Goal: Task Accomplishment & Management: Manage account settings

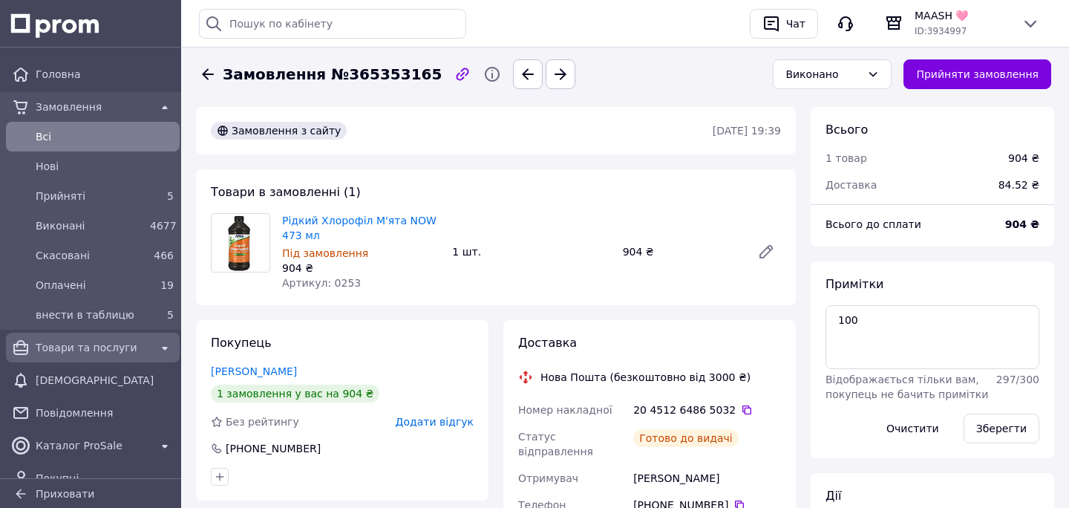
click at [102, 345] on span "Товари та послуги" at bounding box center [93, 347] width 114 height 15
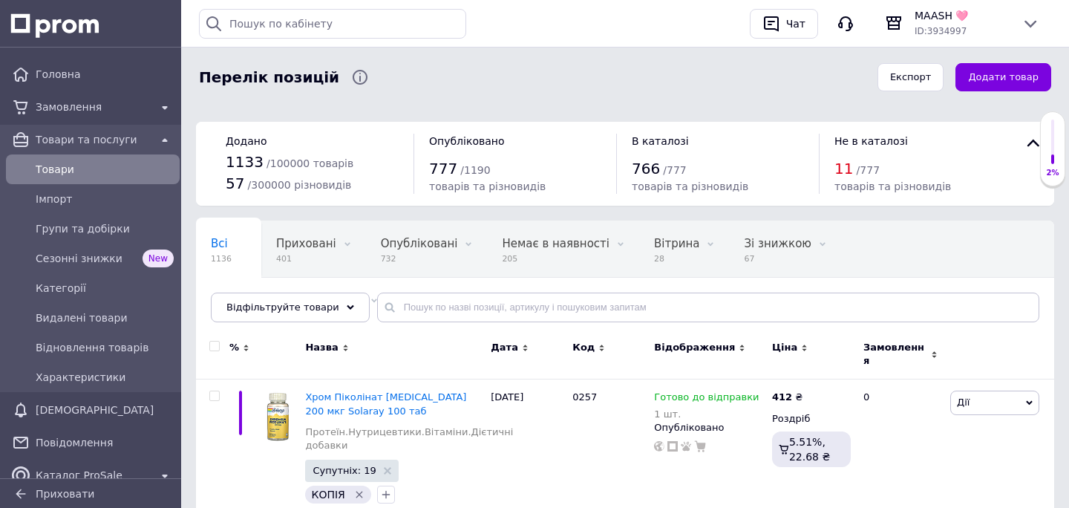
click at [501, 292] on div "Всі 1136 Приховані 401 Видалити Редагувати Опубліковані 732 Видалити Редагувати…" at bounding box center [625, 279] width 858 height 123
click at [503, 313] on input "text" at bounding box center [708, 308] width 662 height 30
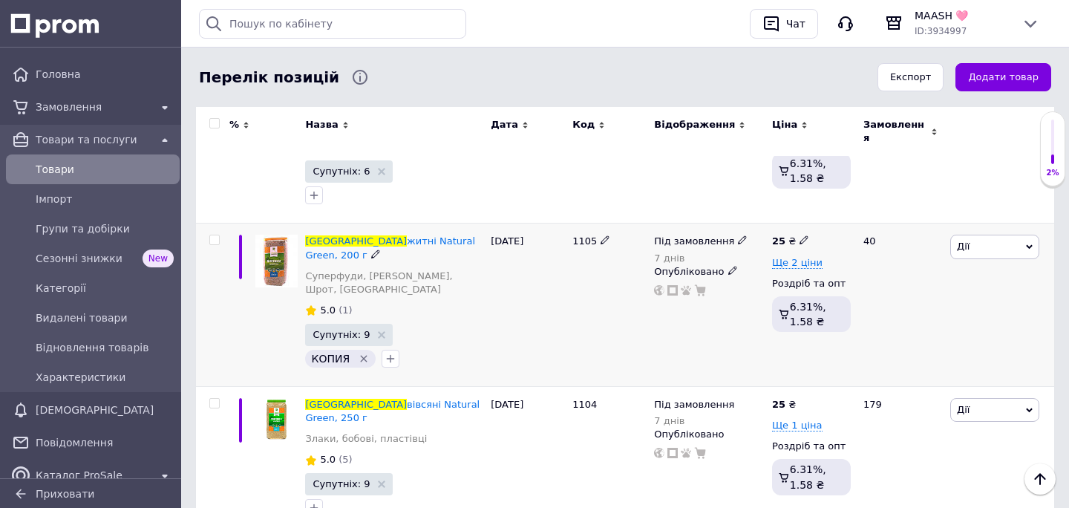
scroll to position [365, 0]
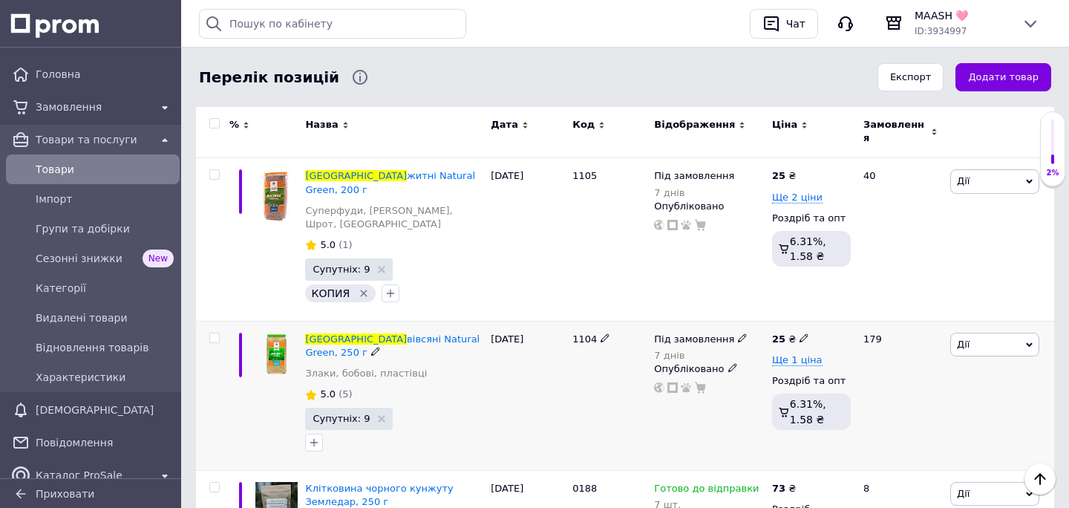
click at [738, 333] on icon at bounding box center [742, 337] width 9 height 9
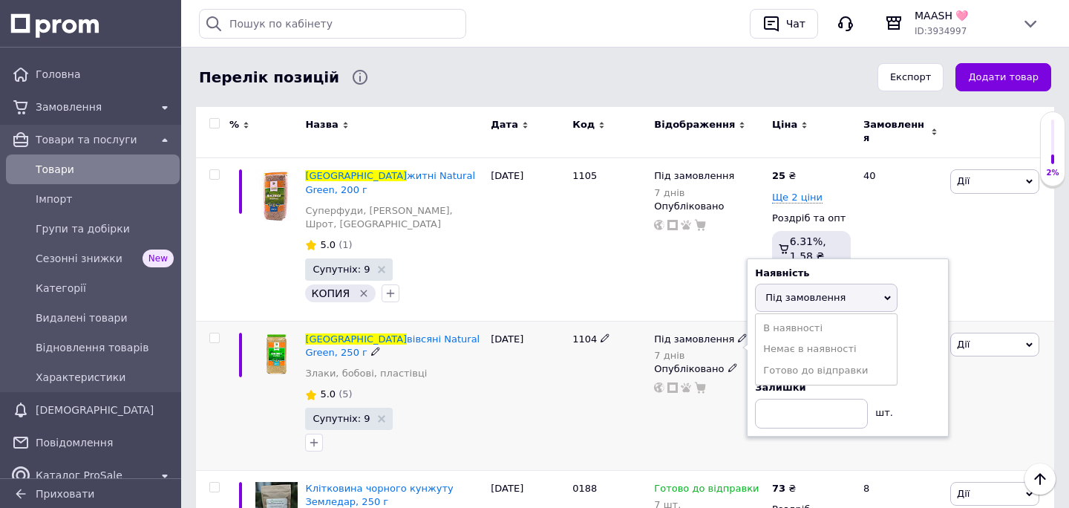
click at [674, 391] on div "Під замовлення 7 днів Наявність Під замовлення В наявності Немає в наявності Го…" at bounding box center [710, 395] width 118 height 149
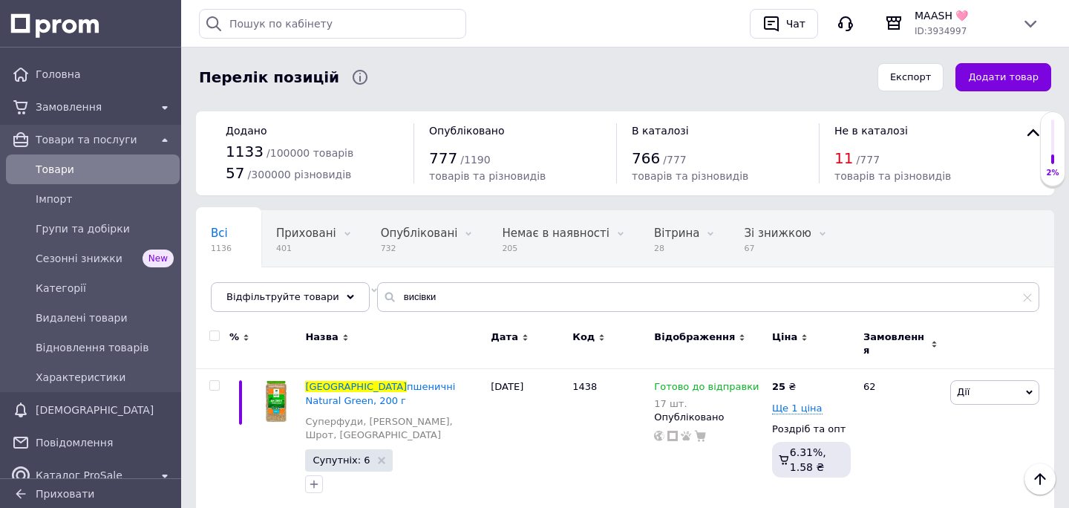
scroll to position [0, 0]
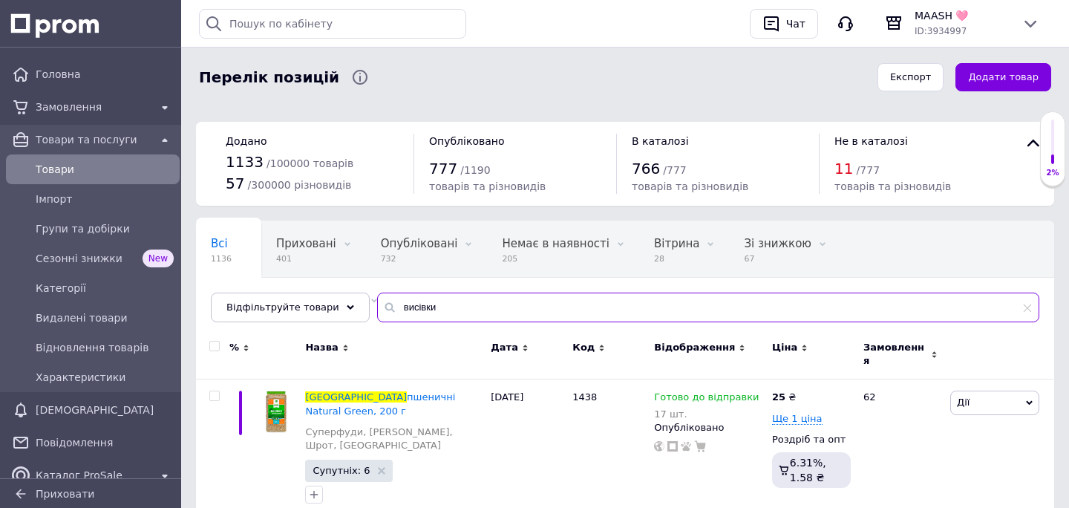
click at [400, 310] on input "висівки" at bounding box center [708, 308] width 662 height 30
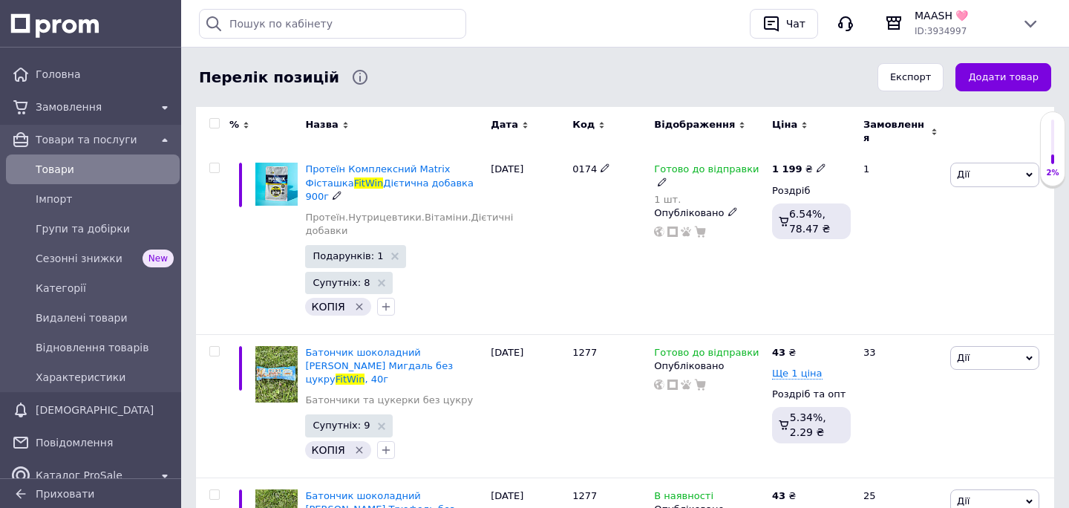
scroll to position [242, 0]
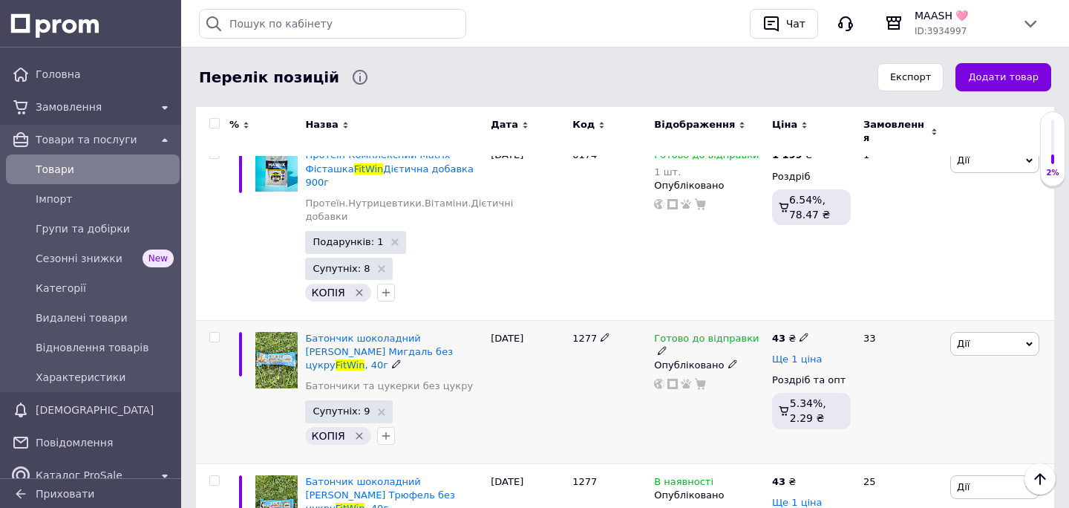
type input "fitwin"
click at [790, 353] on span "Ще 1 ціна" at bounding box center [797, 359] width 50 height 12
